Goal: Information Seeking & Learning: Learn about a topic

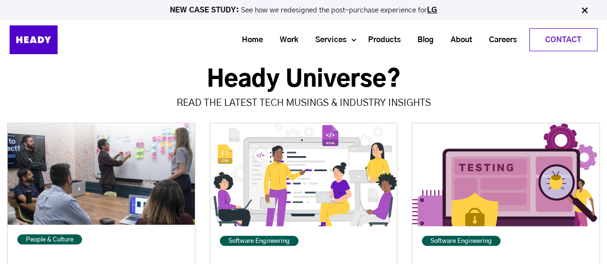
scroll to position [3988, 0]
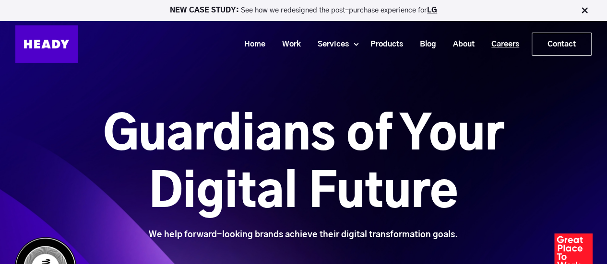
click at [493, 40] on link "Careers" at bounding box center [501, 44] width 45 height 18
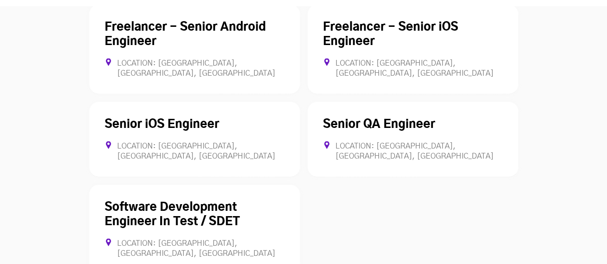
scroll to position [2818, 0]
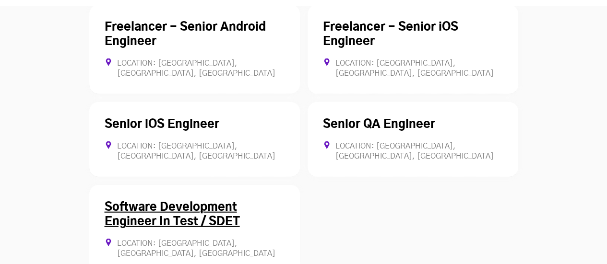
click at [198, 202] on link "Software Development Engineer In Test / SDET" at bounding box center [172, 215] width 135 height 26
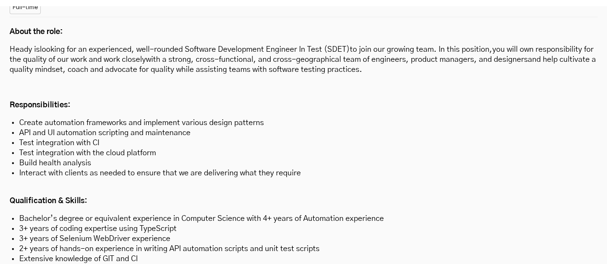
scroll to position [2751, 0]
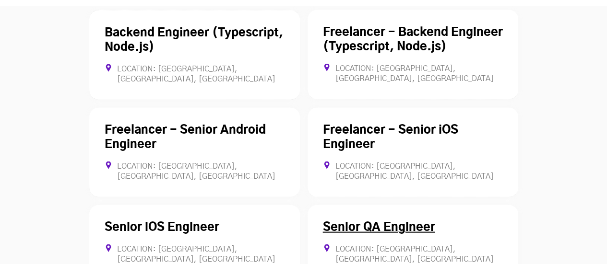
click at [361, 222] on link "Senior QA Engineer" at bounding box center [379, 228] width 112 height 12
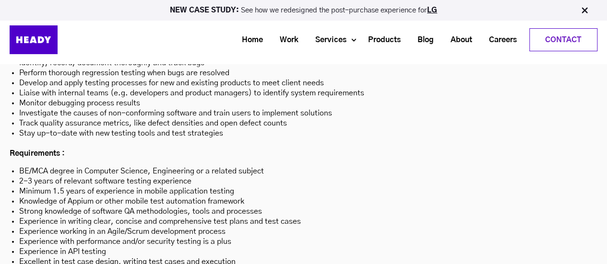
scroll to position [2944, 0]
